Goal: Navigation & Orientation: Find specific page/section

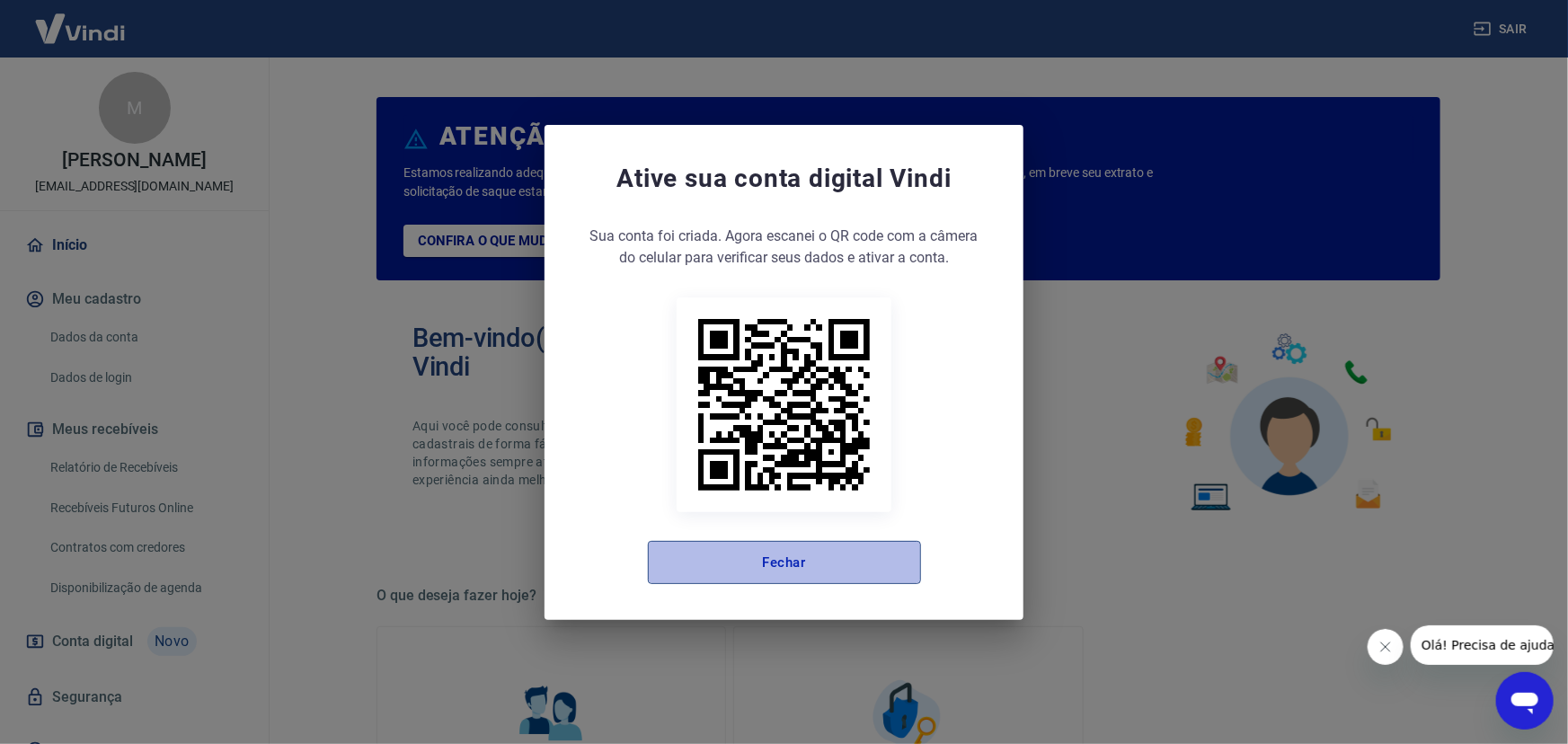
click at [741, 568] on button "Fechar" at bounding box center [784, 562] width 273 height 43
